Goal: Information Seeking & Learning: Learn about a topic

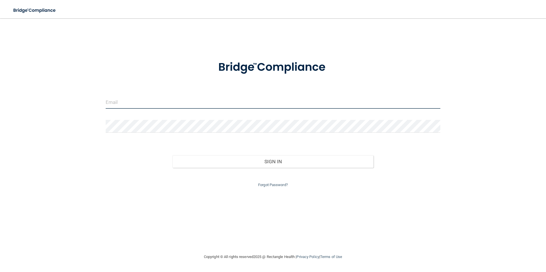
click at [124, 99] on input "email" at bounding box center [273, 102] width 335 height 13
type input "J"
type input "[EMAIL_ADDRESS][DOMAIN_NAME]"
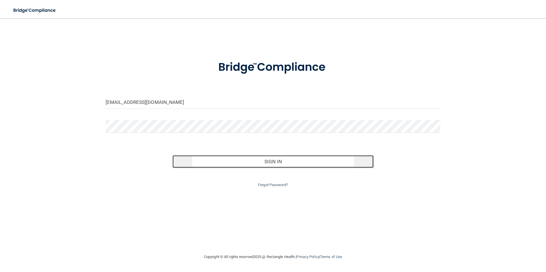
click at [301, 164] on button "Sign In" at bounding box center [272, 161] width 201 height 13
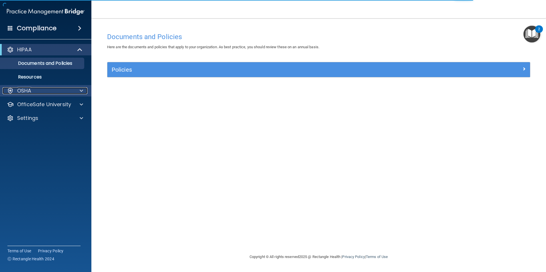
click at [77, 89] on div at bounding box center [80, 90] width 14 height 7
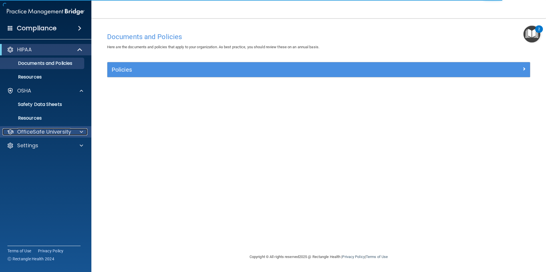
click at [81, 133] on span at bounding box center [81, 131] width 3 height 7
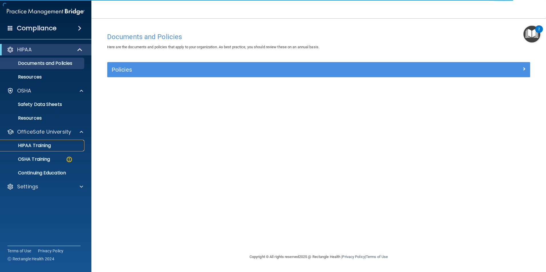
click at [57, 148] on div "HIPAA Training" at bounding box center [43, 146] width 78 height 6
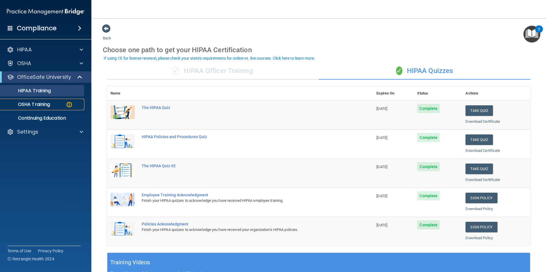
click at [41, 105] on p "OSHA Training" at bounding box center [27, 105] width 46 height 6
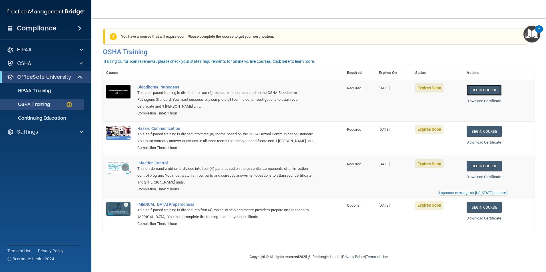
click at [488, 92] on link "Begin Course" at bounding box center [483, 90] width 35 height 11
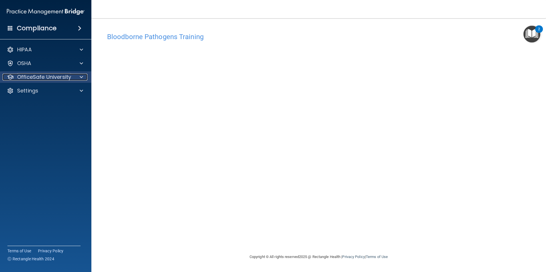
click at [79, 79] on div at bounding box center [80, 77] width 14 height 7
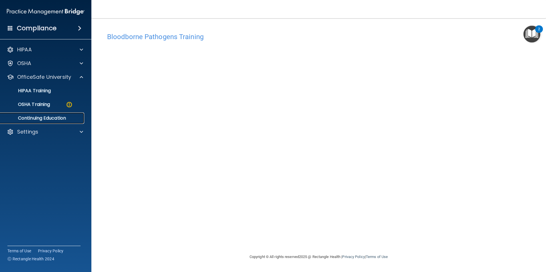
click at [58, 120] on p "Continuing Education" at bounding box center [43, 118] width 78 height 6
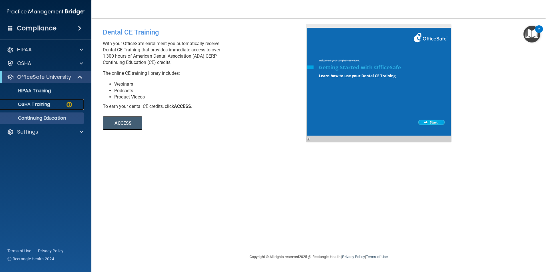
click at [39, 103] on p "OSHA Training" at bounding box center [27, 105] width 46 height 6
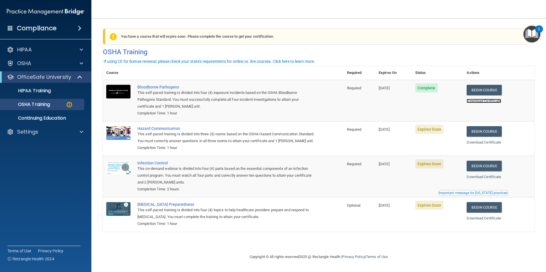
click at [471, 102] on link "Download Certificate" at bounding box center [483, 101] width 35 height 4
click at [478, 129] on link "Begin Course" at bounding box center [483, 131] width 35 height 11
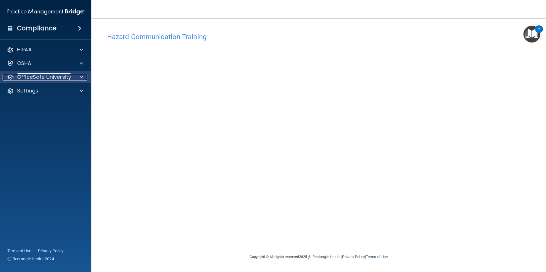
click at [79, 76] on div at bounding box center [80, 77] width 14 height 7
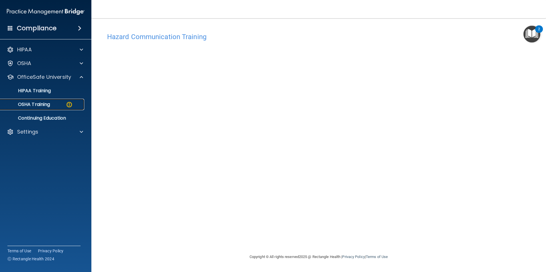
click at [42, 103] on p "OSHA Training" at bounding box center [27, 105] width 46 height 6
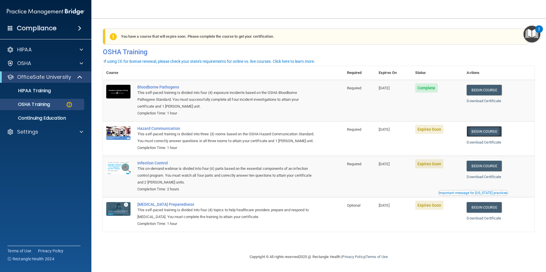
click at [491, 133] on link "Begin Course" at bounding box center [483, 131] width 35 height 11
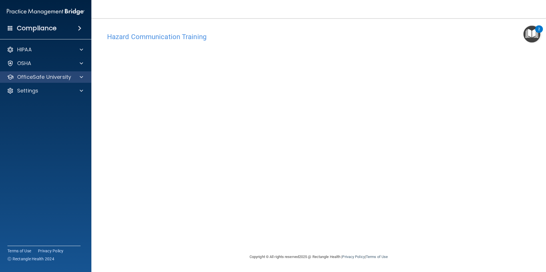
click at [76, 73] on div "OfficeSafe University" at bounding box center [46, 76] width 92 height 11
click at [77, 79] on div at bounding box center [80, 77] width 14 height 7
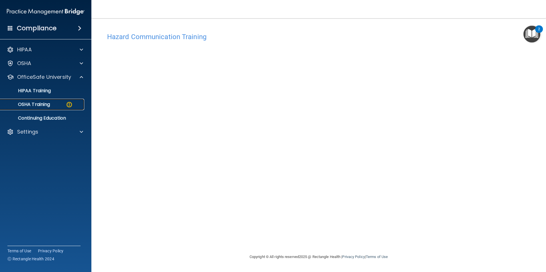
click at [56, 106] on div "OSHA Training" at bounding box center [43, 105] width 78 height 6
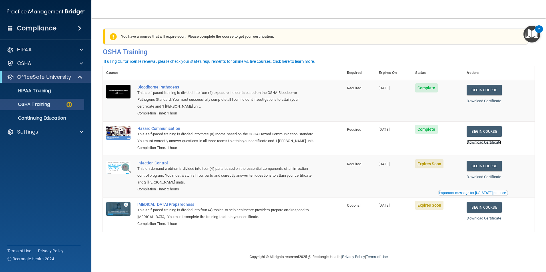
click at [479, 144] on link "Download Certificate" at bounding box center [483, 142] width 35 height 4
click at [473, 171] on link "Begin Course" at bounding box center [483, 166] width 35 height 11
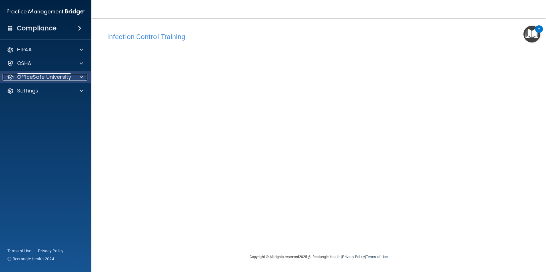
click at [77, 74] on div at bounding box center [80, 77] width 14 height 7
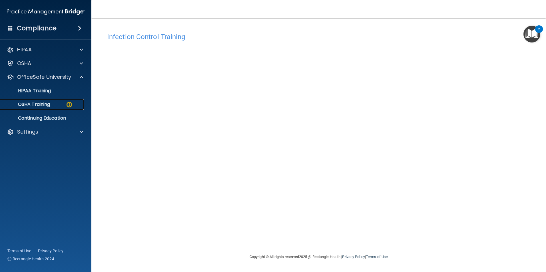
click at [68, 104] on img at bounding box center [69, 104] width 7 height 7
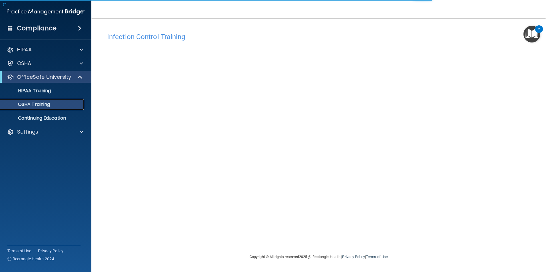
click at [27, 106] on p "OSHA Training" at bounding box center [27, 105] width 46 height 6
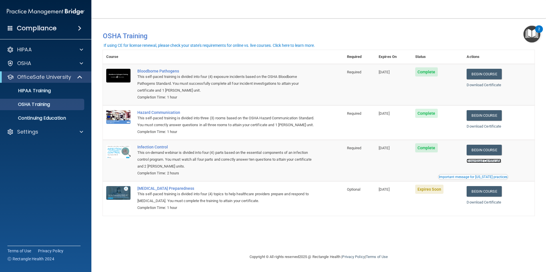
click at [489, 163] on link "Download Certificate" at bounding box center [483, 161] width 35 height 4
click at [482, 197] on link "Begin Course" at bounding box center [483, 191] width 35 height 11
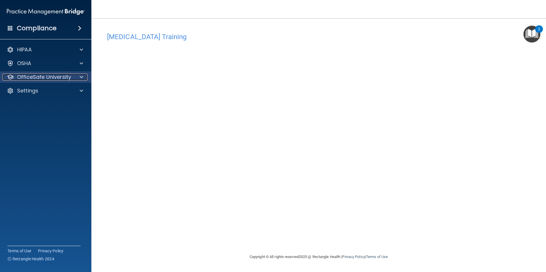
click at [75, 75] on div at bounding box center [80, 77] width 14 height 7
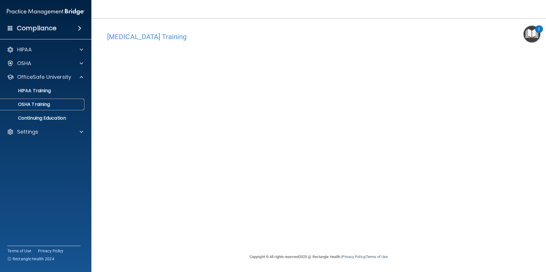
click at [51, 104] on div "OSHA Training" at bounding box center [43, 105] width 78 height 6
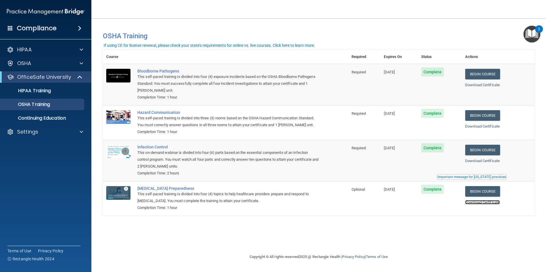
click at [474, 204] on link "Download Certificate" at bounding box center [482, 202] width 35 height 4
click at [62, 118] on p "Continuing Education" at bounding box center [43, 118] width 78 height 6
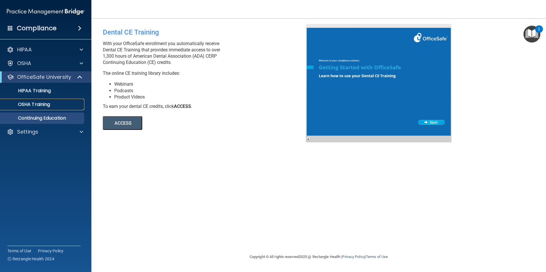
click at [52, 104] on div "OSHA Training" at bounding box center [43, 105] width 78 height 6
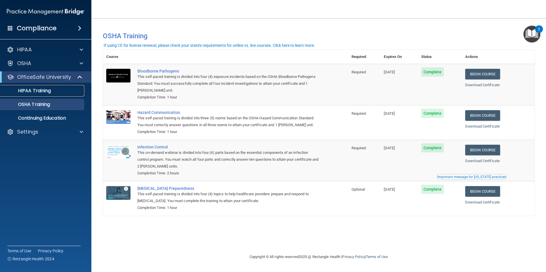
click at [49, 92] on p "HIPAA Training" at bounding box center [27, 91] width 47 height 6
